Goal: Use online tool/utility: Utilize a website feature to perform a specific function

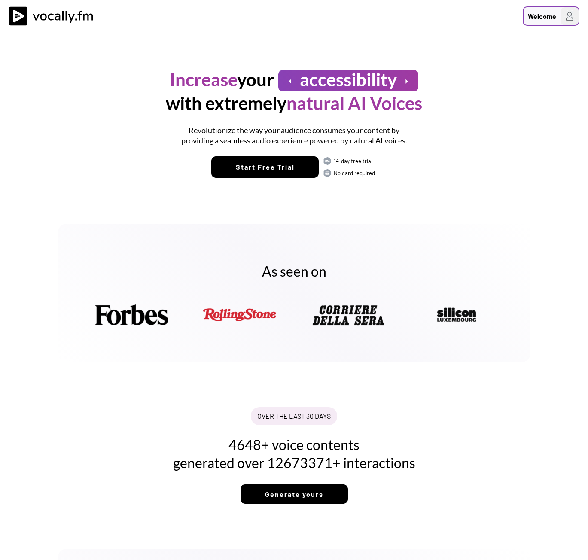
click at [560, 17] on div "Welcome" at bounding box center [551, 15] width 57 height 19
click at [480, 51] on div "Welcome to Vocally.fm" at bounding box center [515, 55] width 120 height 8
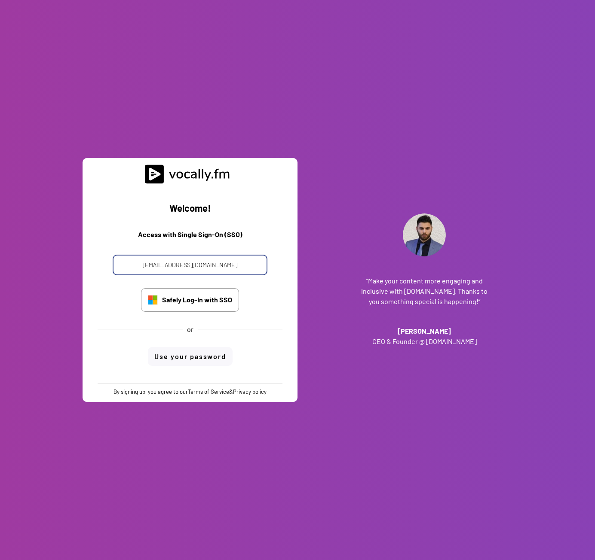
drag, startPoint x: 206, startPoint y: 265, endPoint x: 125, endPoint y: 271, distance: 81.0
click at [125, 271] on input "progetto_enicom_2023@eni.com" at bounding box center [190, 265] width 155 height 21
type input "alessandro.boreggio@eni.com"
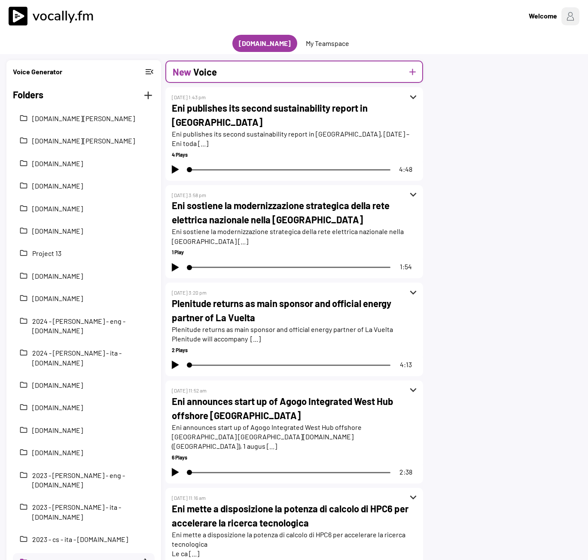
click at [205, 71] on h2 "Voice" at bounding box center [205, 72] width 24 height 14
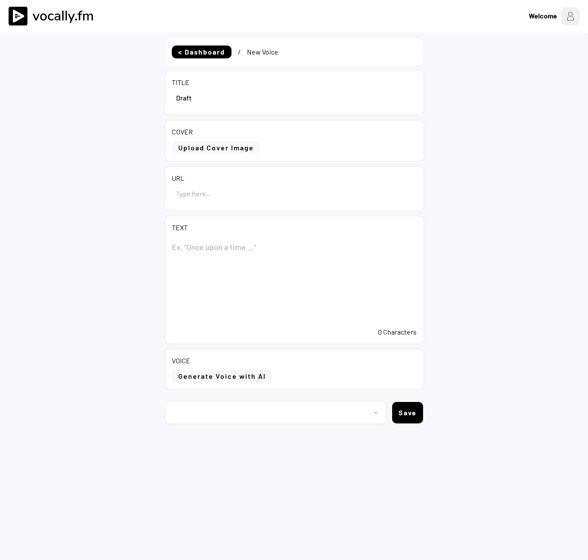
select select ""PLACEHOLDER_1427118222253""
drag, startPoint x: 211, startPoint y: 98, endPoint x: 110, endPoint y: 102, distance: 101.5
click at [110, 102] on div "< Dashboard / New Voice TITLE COVER Upload Cover Image Clear Cover URL TEXT 0 C…" at bounding box center [294, 313] width 588 height 560
paste input "Eni: informativa sull’acquisto di azioni proprie nel periodo compreso tra l’8 e…"
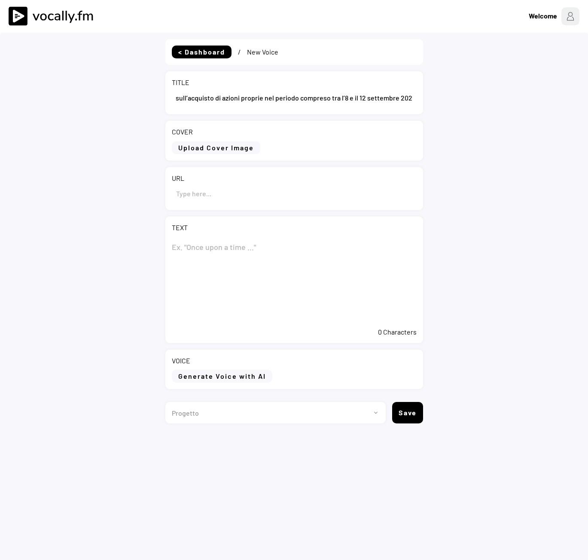
type input "Eni: informativa sull’acquisto di azioni proprie nel periodo compreso tra l’8 e…"
click at [200, 238] on textarea at bounding box center [294, 280] width 245 height 86
paste textarea "Eni: informativa sull’acquisto di azioni proprie nel periodo compreso tra l’8 e…"
type textarea "Eni: informativa sull’acquisto di azioni proprie nel periodo compreso tra l’8 e…"
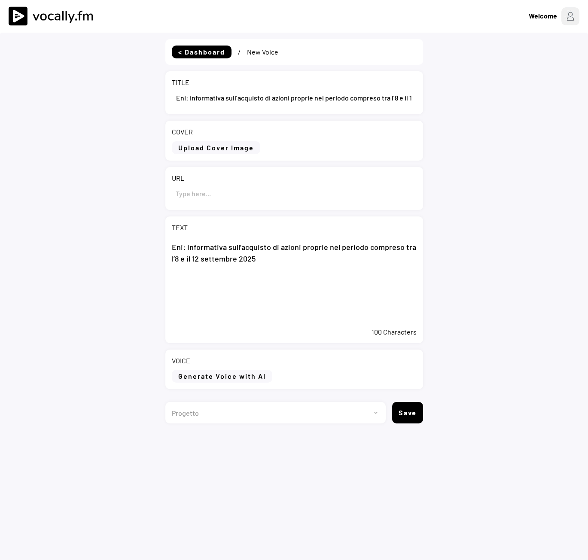
click at [242, 195] on input "input" at bounding box center [294, 193] width 245 height 21
paste input "[URL][DOMAIN_NAME]"
type input "https://www.eni.com/it-IT/media/comunicati-stampa/2025/09/cs-eni-informativa-ac…"
click at [308, 269] on textarea "Eni: informativa sull’acquisto di azioni proprie nel periodo compreso tra l’8 e…" at bounding box center [294, 280] width 245 height 86
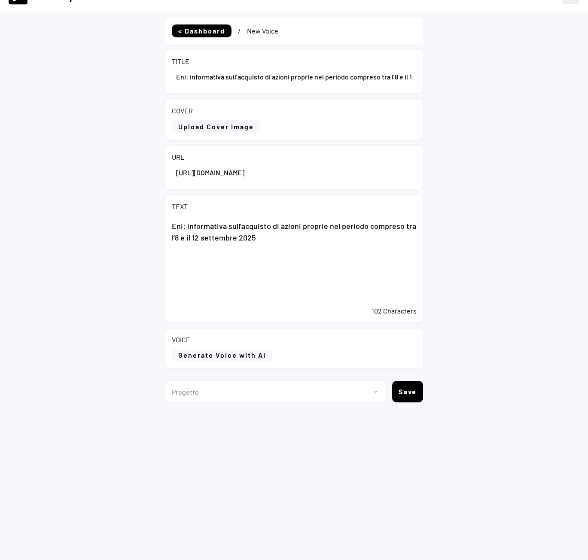
scroll to position [33, 0]
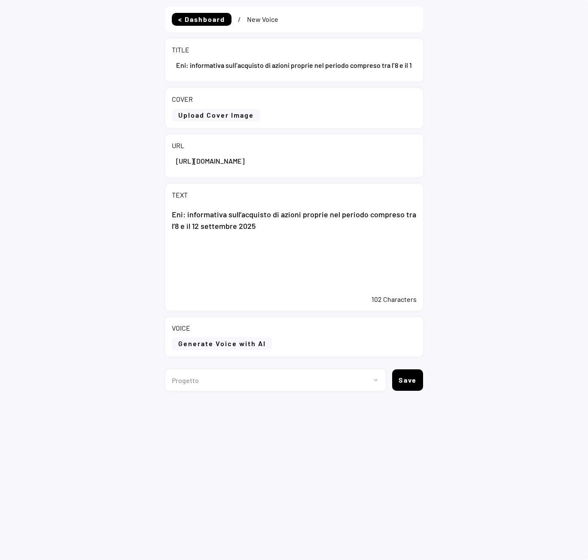
click at [206, 267] on textarea "Eni: informativa sull’acquisto di azioni proprie nel periodo compreso tra l’8 e…" at bounding box center [294, 247] width 245 height 86
paste textarea "San Donato Milanese (MI), 17 settembre 2025 – Eni ha acquistato nel periodo com…"
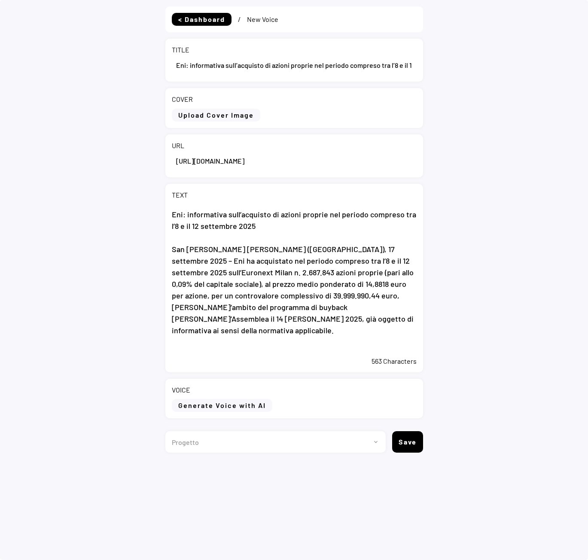
click at [291, 351] on textarea "Eni: informativa sull’acquisto di azioni proprie nel periodo compreso tra l’8 e…" at bounding box center [294, 278] width 245 height 148
paste textarea "A partire dall’avvio il 20 maggio 2025 del programma di buyback, Eni ha acquist…"
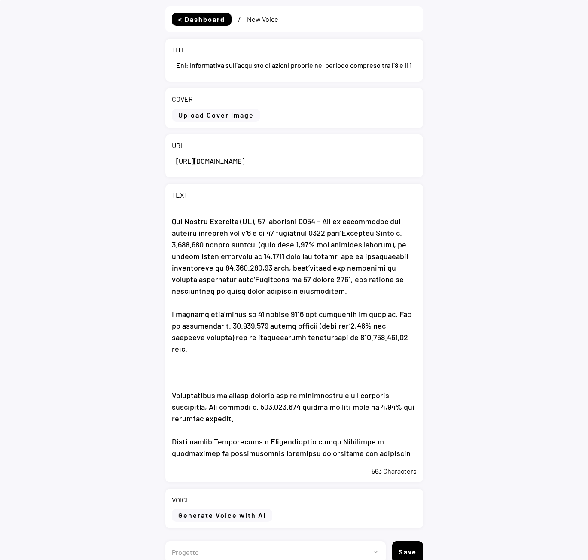
scroll to position [29, 0]
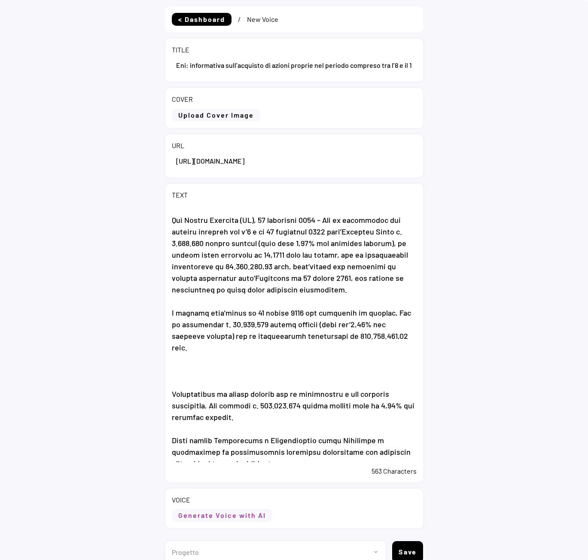
type textarea "Eni: informativa sull’acquisto di azioni proprie nel periodo compreso tra l’8 e…"
click at [213, 519] on button "Generate Voice with AI" at bounding box center [222, 515] width 101 height 13
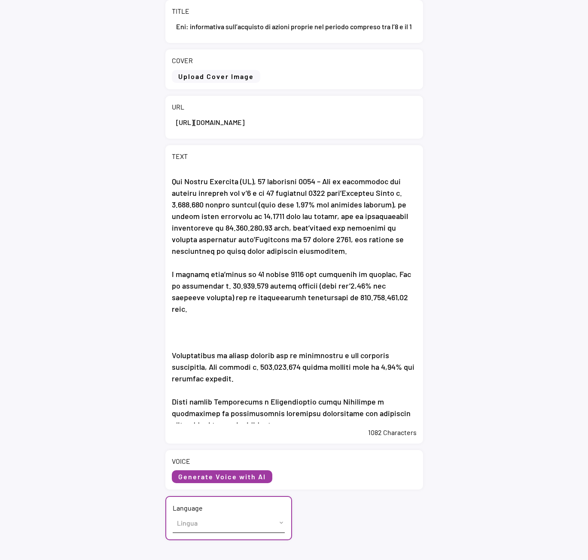
scroll to position [140, 0]
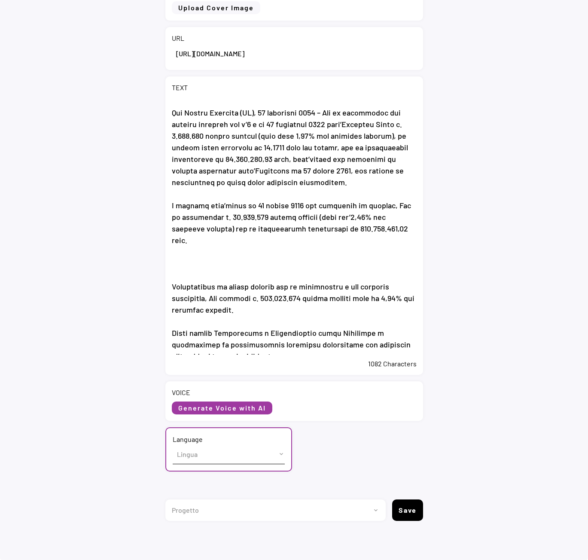
click at [192, 462] on select "Lingua English (US) French (France) Italian (Italy)" at bounding box center [229, 454] width 112 height 19
select select ""Italian (Italy)""
click at [173, 445] on select "Lingua English (US) French (France) Italian (Italy)" at bounding box center [229, 454] width 112 height 19
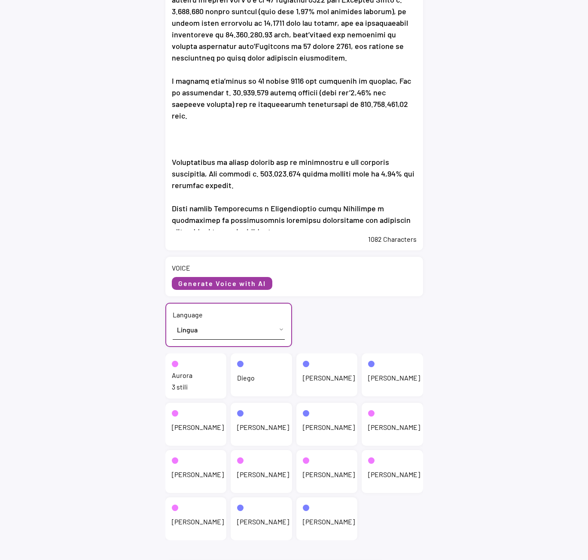
scroll to position [269, 0]
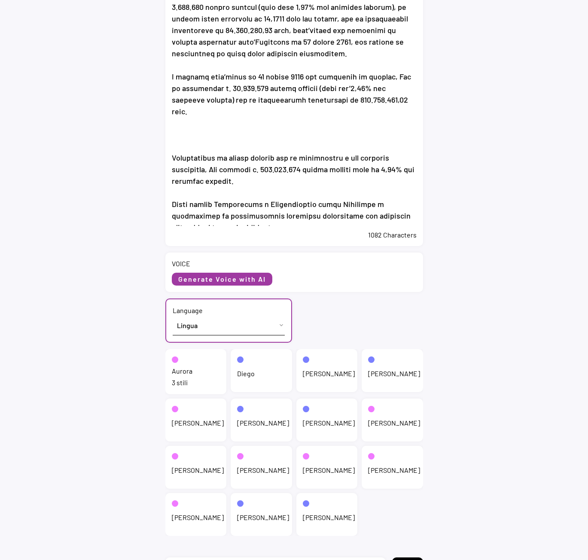
click at [196, 375] on div "Aurora 3 stili" at bounding box center [195, 371] width 61 height 45
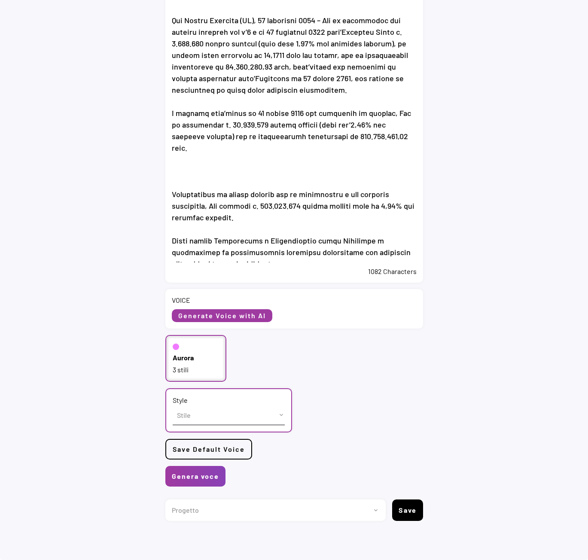
scroll to position [232, 0]
click at [199, 409] on select "Stile cheerful chat Default" at bounding box center [229, 415] width 112 height 19
click at [200, 421] on select "Stile cheerful chat Default" at bounding box center [229, 415] width 112 height 19
select select ""chat""
click at [173, 406] on select "Stile cheerful chat Default" at bounding box center [229, 415] width 112 height 19
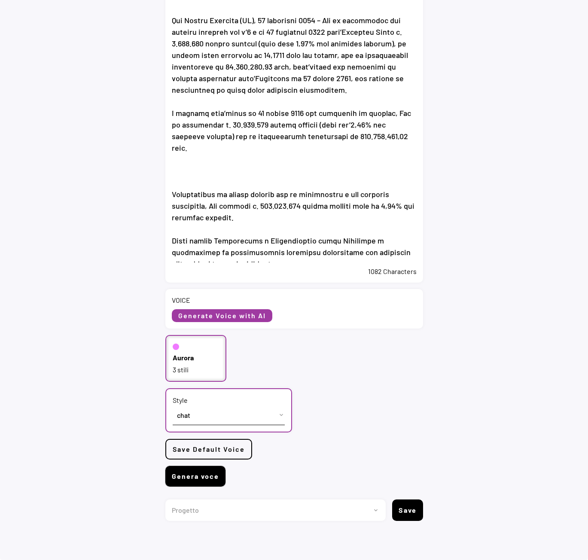
click at [193, 480] on button "Genera voce" at bounding box center [195, 476] width 60 height 21
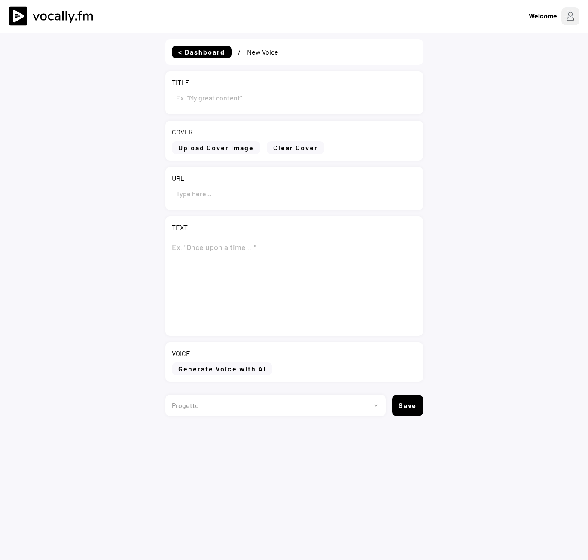
type input "Eni: informativa sull’acquisto di azioni proprie nel periodo compreso tra l’8 e…"
type input "https://www.eni.com/it-IT/media/comunicati-stampa/2025/09/cs-eni-informativa-ac…"
type textarea "Eni: informativa sull’acquisto di azioni proprie nel periodo compreso tra l’8 e…"
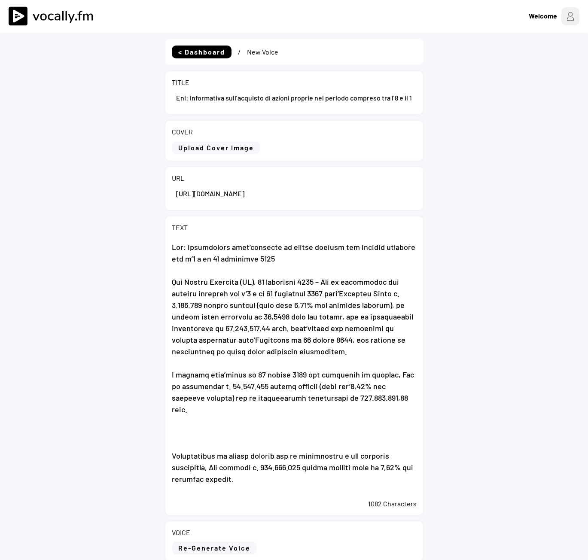
select select ""PLACEHOLDER_1427118222253""
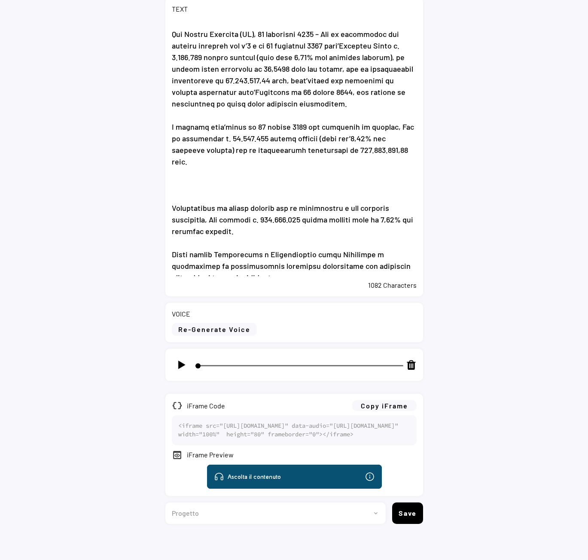
scroll to position [255, 0]
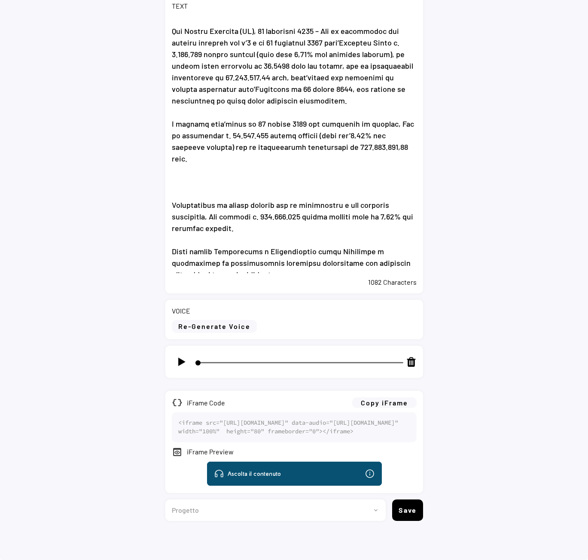
click at [180, 357] on img at bounding box center [181, 362] width 11 height 11
type input "2"
click at [391, 397] on button "Copy iFrame" at bounding box center [384, 402] width 64 height 11
click at [347, 508] on select "Progetto 2023 - cs - eng - eni.com 2023 - cs - ita - eni.com 2023 - storie - it…" at bounding box center [272, 510] width 214 height 21
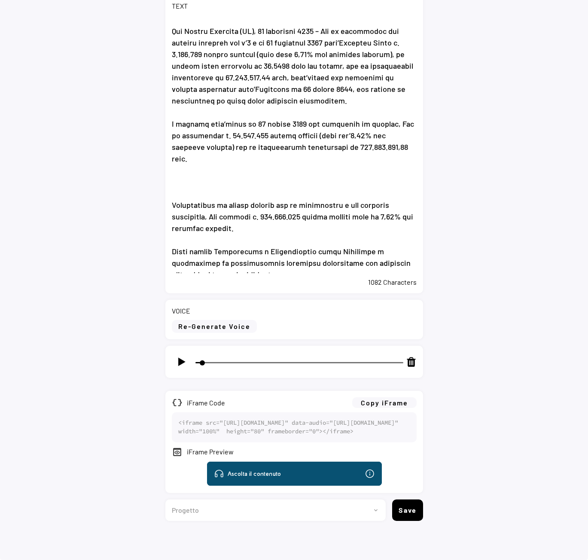
select select ""1348695171700984260__LOOKUP__1735904233799x559431839768379400""
click at [165, 500] on select "Progetto 2023 - cs - eng - eni.com 2023 - cs - ita - eni.com 2023 - storie - it…" at bounding box center [272, 510] width 214 height 21
click at [403, 507] on button "Save" at bounding box center [407, 510] width 31 height 21
click at [412, 517] on button "Save" at bounding box center [407, 510] width 31 height 21
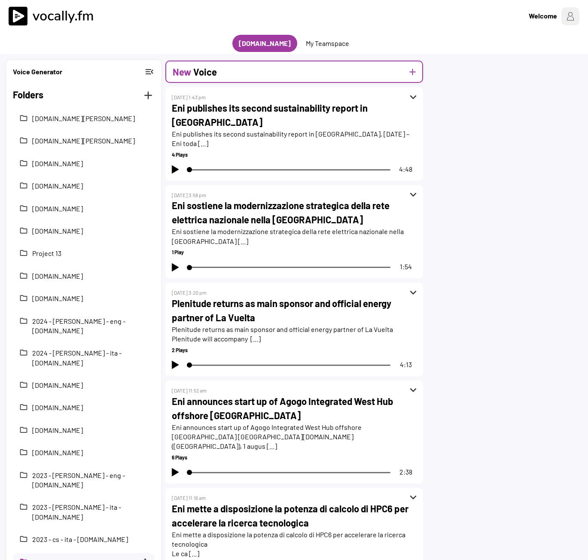
click at [412, 73] on button "add" at bounding box center [412, 72] width 11 height 11
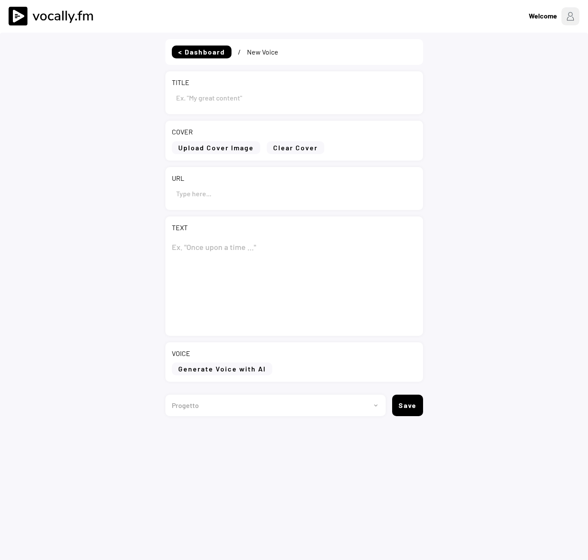
type input "Draft"
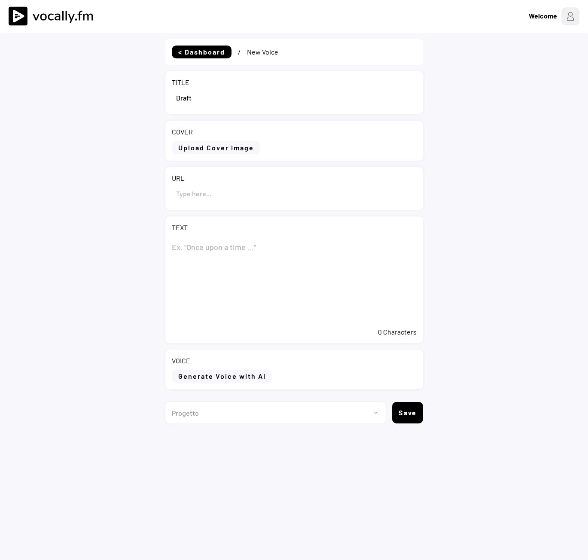
select select ""1348695171700984260__LOOKUP__1735904233799x559431839768379400""
drag, startPoint x: 195, startPoint y: 97, endPoint x: 177, endPoint y: 98, distance: 18.0
click at [177, 98] on input "input" at bounding box center [294, 97] width 245 height 21
paste input "Eni: report on the purchase of treasury shares during the period from [DATE] to…"
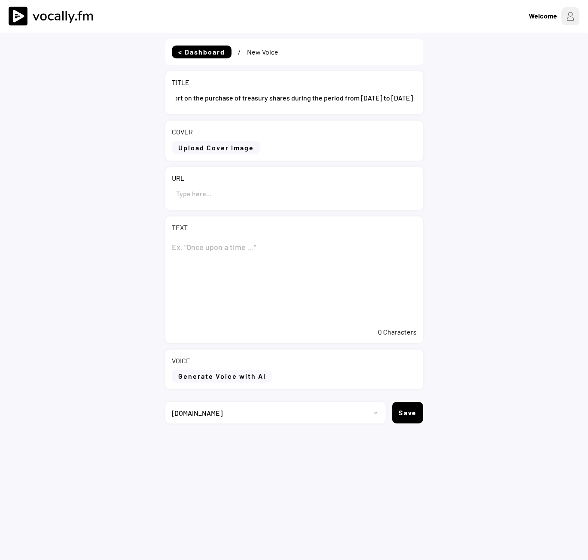
type input "Eni: report on the purchase of treasury shares during the period from [DATE] to…"
click at [185, 244] on textarea at bounding box center [294, 280] width 245 height 86
paste textarea "Eni: report on the purchase of treasury shares during the period from [DATE] to…"
type textarea "Eni: report on the purchase of treasury shares during the period from [DATE] to…"
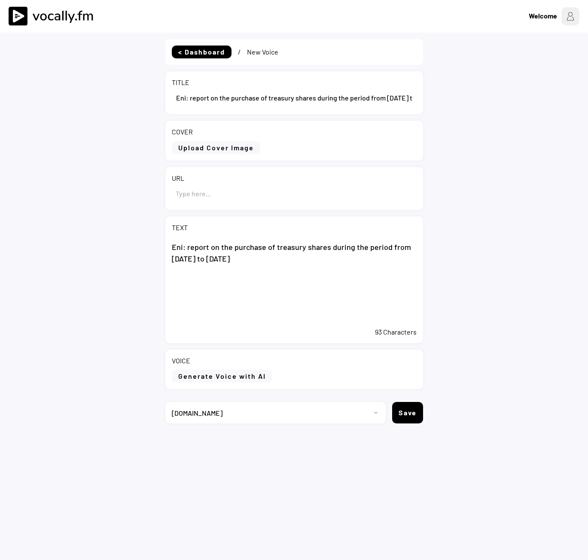
click at [204, 197] on input "input" at bounding box center [294, 193] width 245 height 21
paste input "[URL][DOMAIN_NAME][DATE]"
type input "[URL][DOMAIN_NAME][DATE]"
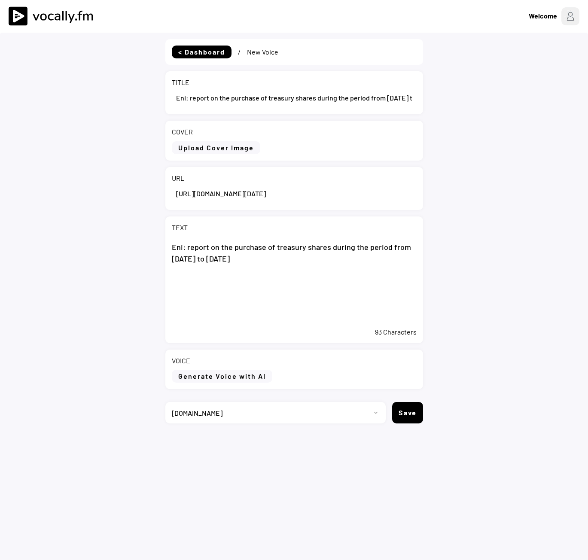
click at [289, 308] on textarea "Eni: report on the purchase of treasury shares during the period from [DATE] to…" at bounding box center [294, 280] width 245 height 86
paste textarea "San Donato Milanese (Milan), 17 September 2025 – During the period from 8 to 12…"
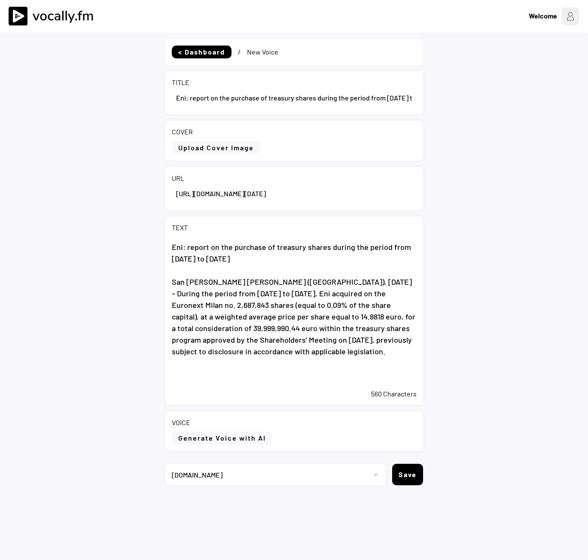
click at [198, 380] on textarea "Eni: report on the purchase of treasury shares during the period from 8 to 12 S…" at bounding box center [294, 311] width 245 height 148
paste textarea "From the start on 20 May 2025 of the buyback program, Eni acquired no. 56,396,2…"
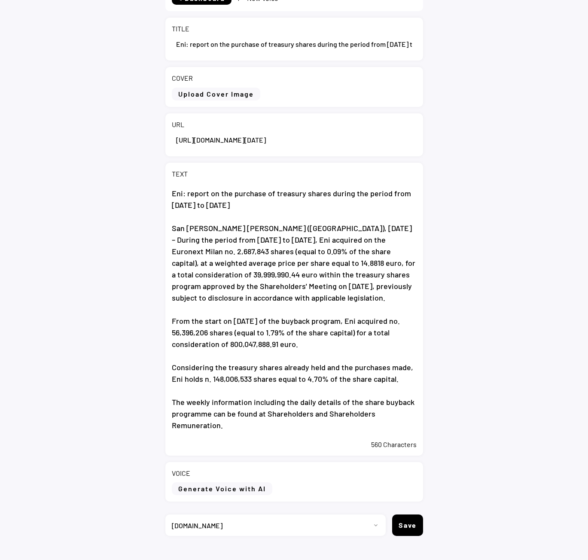
scroll to position [69, 0]
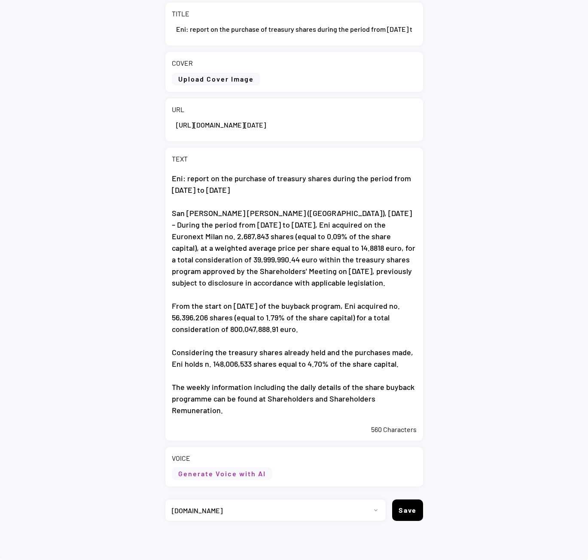
type textarea "Eni: report on the purchase of treasury shares during the period from [DATE] to…"
click at [231, 475] on button "Generate Voice with AI" at bounding box center [222, 473] width 101 height 13
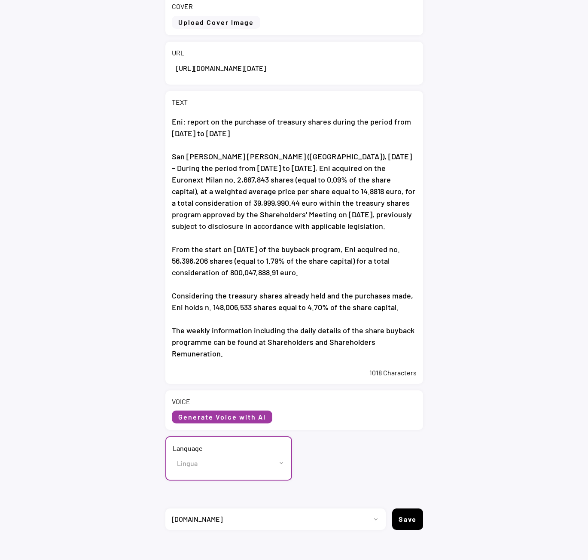
scroll to position [134, 0]
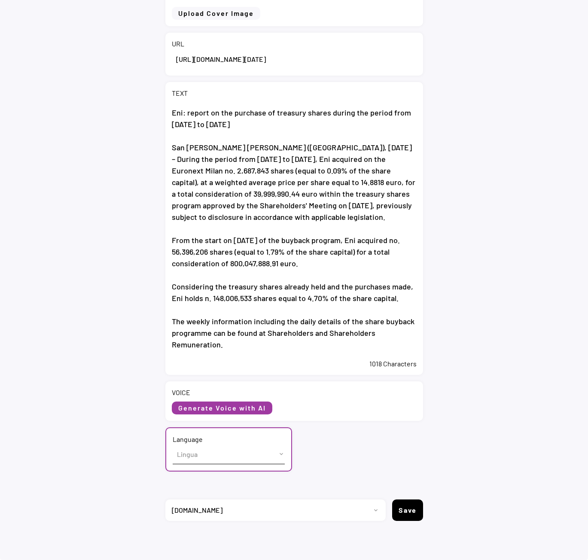
click at [219, 458] on select "Lingua English (US) French (France) Italian (Italy)" at bounding box center [229, 454] width 112 height 19
select select ""English (US)""
click at [173, 445] on select "Lingua English (US) French (France) Italian (Italy)" at bounding box center [229, 454] width 112 height 19
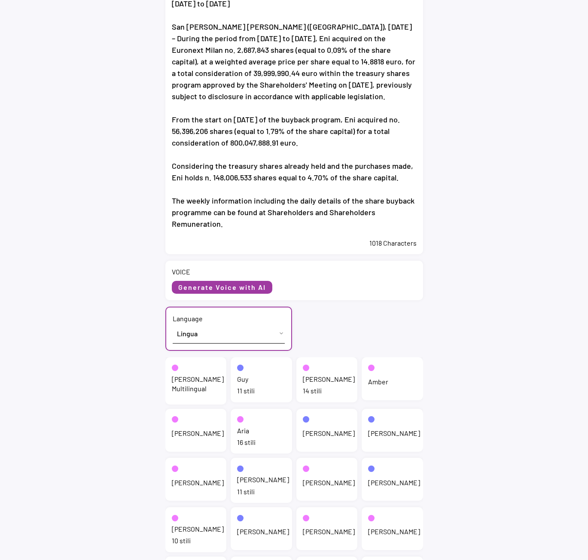
scroll to position [306, 0]
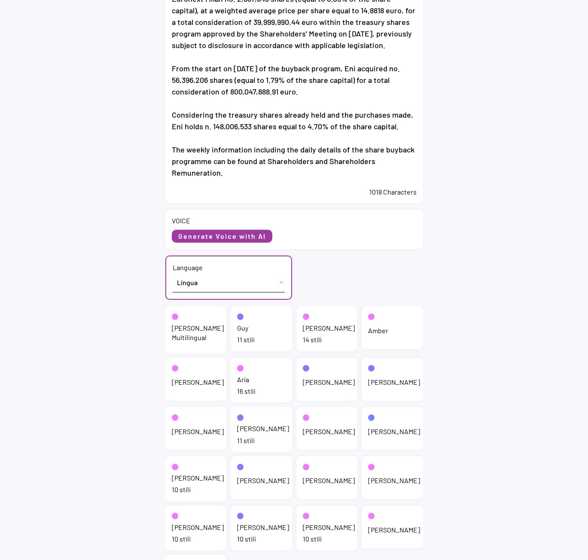
click at [186, 334] on div "Jenny Multilingual" at bounding box center [198, 332] width 52 height 19
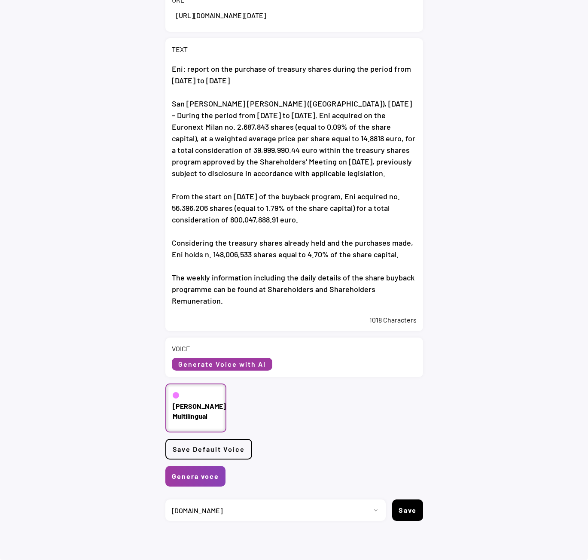
scroll to position [178, 0]
click at [242, 515] on select "Progetto 2023 - cs - eng - eni.com 2023 - cs - ita - eni.com 2023 - storie - it…" at bounding box center [272, 510] width 214 height 21
select select ""1348695171700984260__LOOKUP__1735904392009x606523124540768300""
click at [165, 500] on select "Progetto 2023 - cs - eng - eni.com 2023 - cs - ita - eni.com 2023 - storie - it…" at bounding box center [272, 510] width 214 height 21
click at [186, 478] on button "Genera voce" at bounding box center [195, 476] width 60 height 21
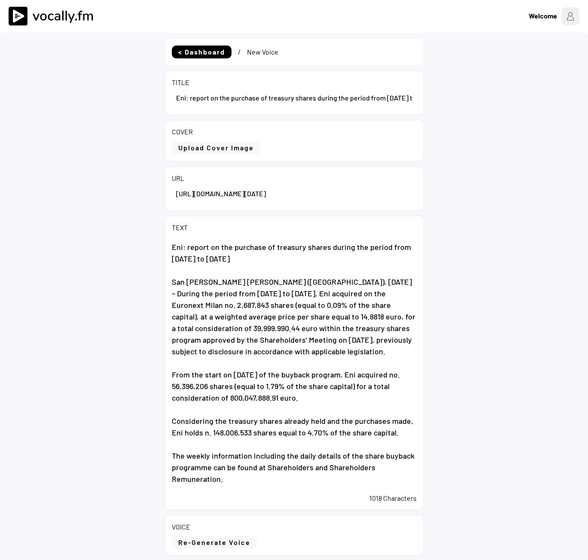
select select ""1348695171700984260__LOOKUP__1735904233799x559431839768379400""
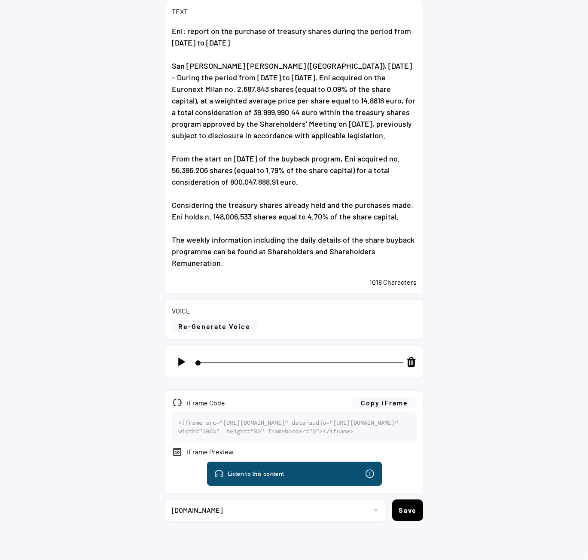
scroll to position [250, 0]
click at [183, 357] on img at bounding box center [181, 362] width 11 height 11
click at [181, 357] on img at bounding box center [181, 362] width 11 height 11
type input "2"
click at [396, 397] on button "Copy iFrame" at bounding box center [384, 402] width 64 height 11
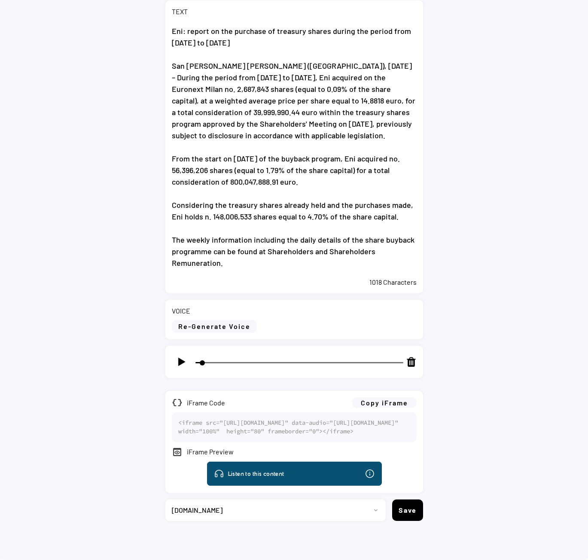
click at [304, 510] on select "Progetto 2023 - cs - eng - [DOMAIN_NAME] 2023 - cs - ita - [DOMAIN_NAME] 2023 -…" at bounding box center [272, 510] width 214 height 21
select select ""1348695171700984260__LOOKUP__1735904392009x606523124540768300""
click at [165, 500] on select "Progetto 2023 - cs - eng - [DOMAIN_NAME] 2023 - cs - ita - [DOMAIN_NAME] 2023 -…" at bounding box center [272, 510] width 214 height 21
click at [410, 512] on button "Save" at bounding box center [407, 510] width 31 height 21
